Goal: Manage account settings

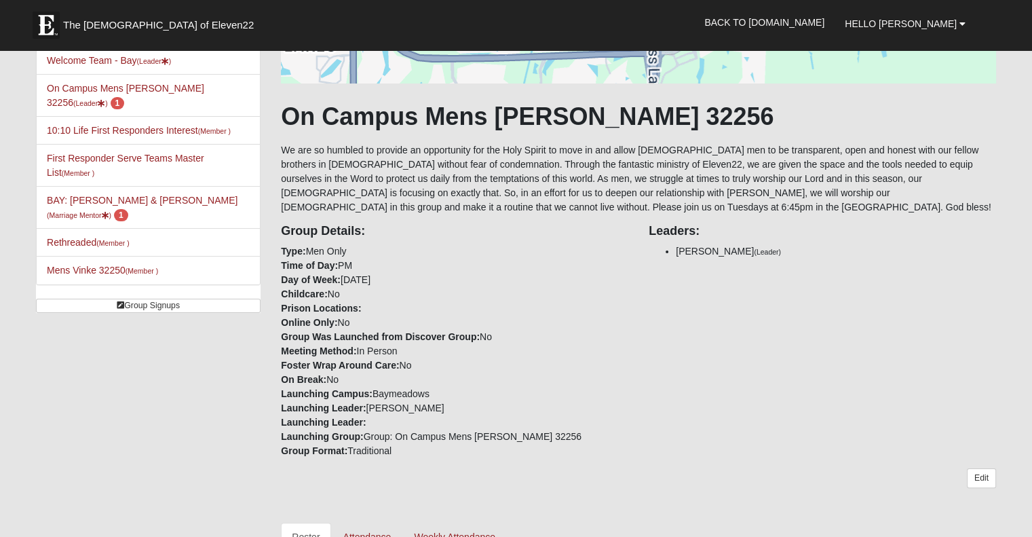
scroll to position [543, 0]
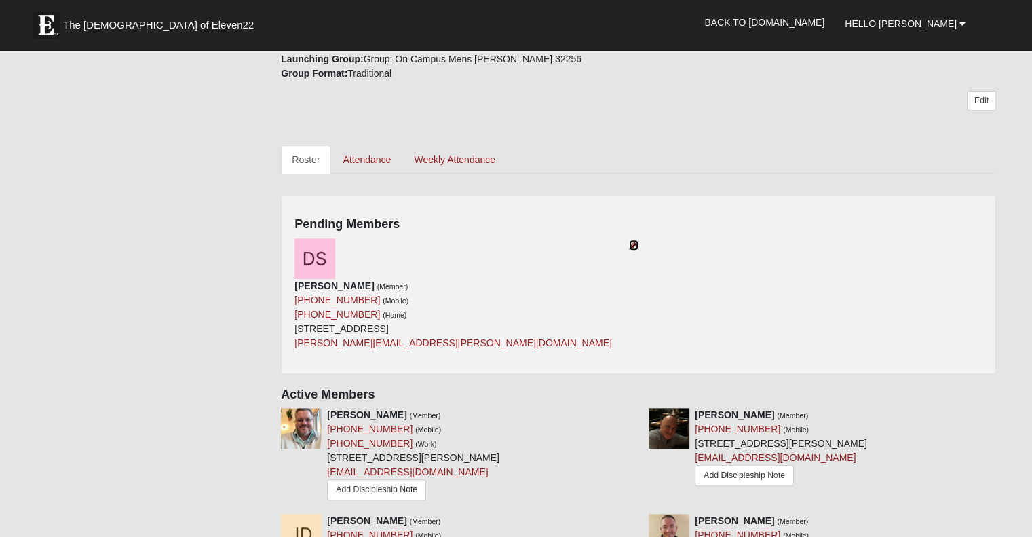
click at [629, 244] on icon at bounding box center [633, 244] width 9 height 9
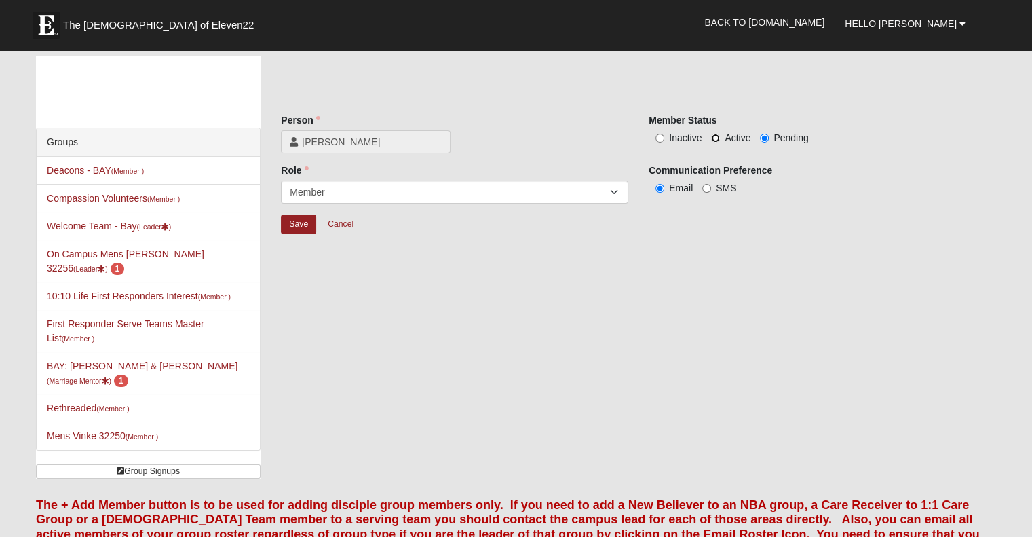
click at [716, 140] on input "Active" at bounding box center [715, 138] width 9 height 9
radio input "true"
click at [290, 224] on input "Save" at bounding box center [298, 224] width 35 height 20
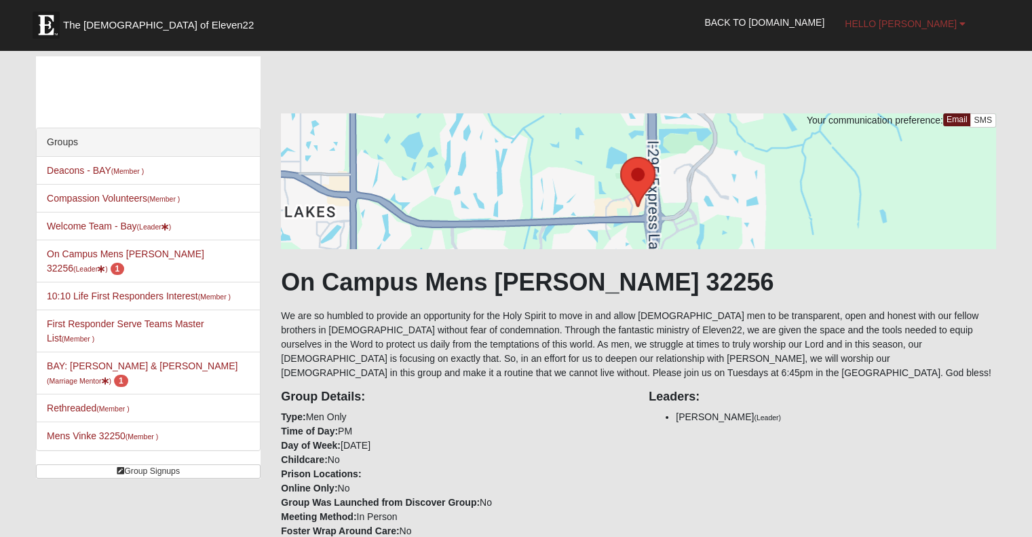
click at [952, 24] on span "Hello Matt" at bounding box center [901, 23] width 112 height 11
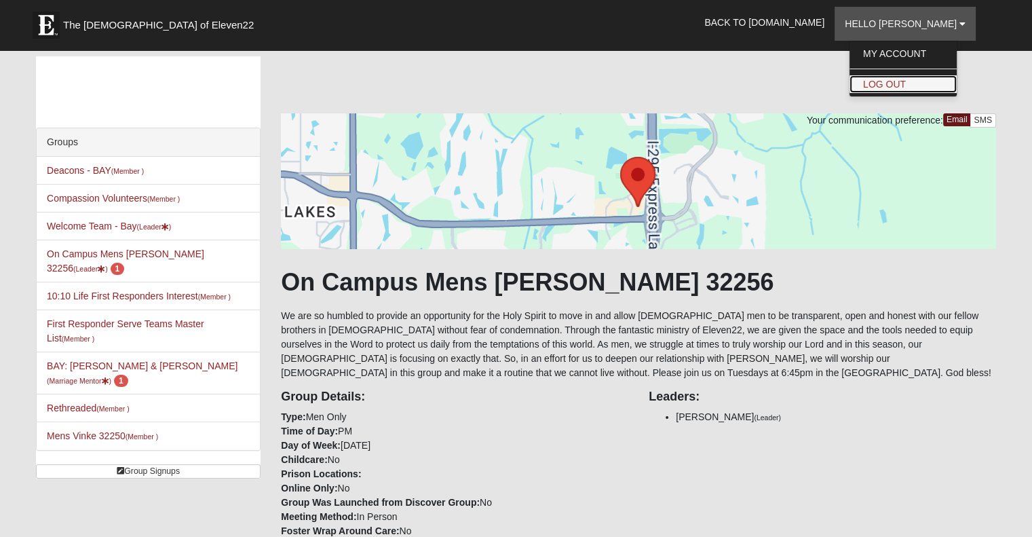
click at [901, 83] on link "Log Out" at bounding box center [902, 84] width 107 height 18
